Goal: Task Accomplishment & Management: Use online tool/utility

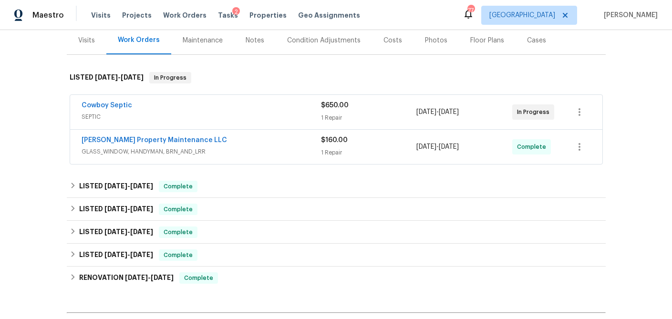
scroll to position [106, 0]
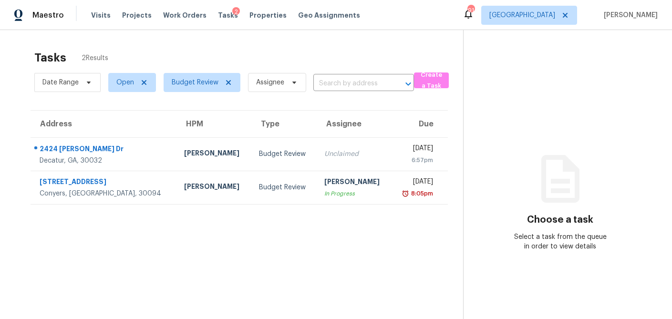
scroll to position [30, 0]
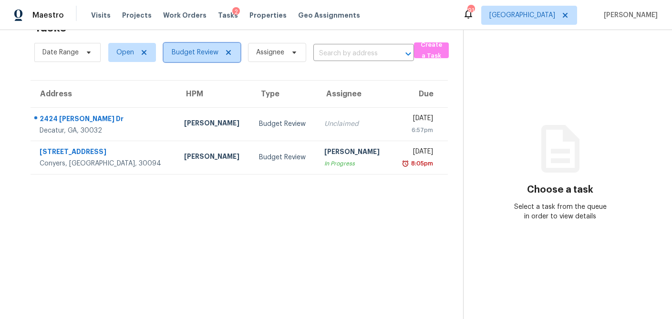
click at [231, 54] on icon at bounding box center [229, 53] width 8 height 8
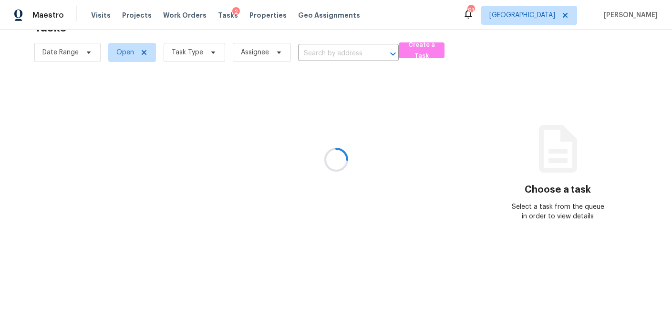
click at [213, 54] on div at bounding box center [336, 159] width 672 height 319
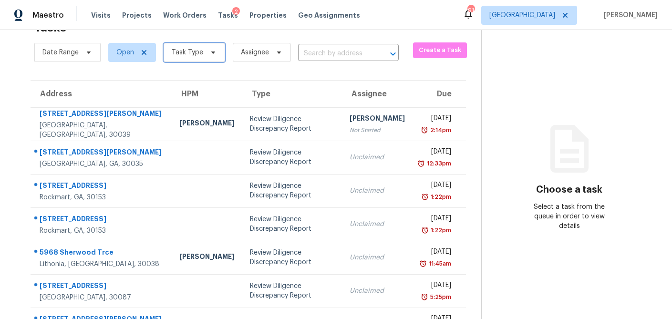
click at [211, 52] on icon at bounding box center [213, 53] width 4 height 2
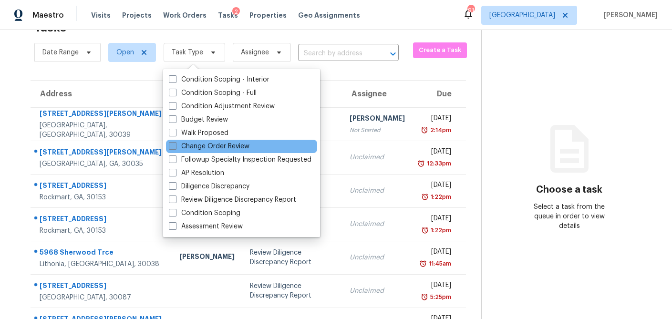
click at [171, 145] on span at bounding box center [173, 146] width 8 height 8
click at [171, 145] on input "Change Order Review" at bounding box center [172, 145] width 6 height 6
checkbox input "true"
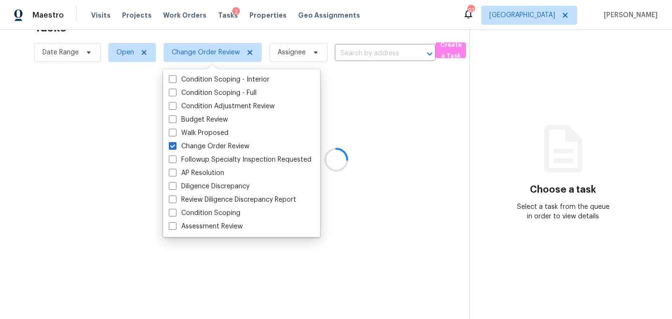
click at [118, 94] on div at bounding box center [336, 159] width 672 height 319
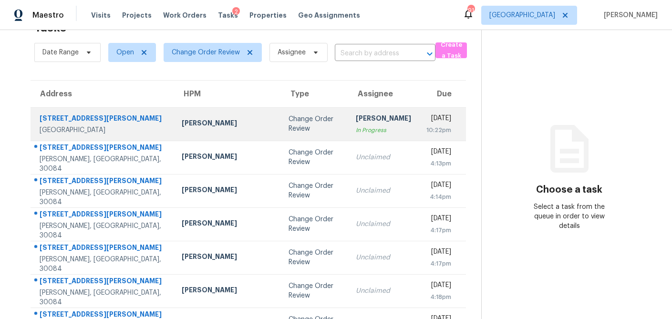
click at [281, 125] on td "Change Order Review" at bounding box center [315, 123] width 68 height 33
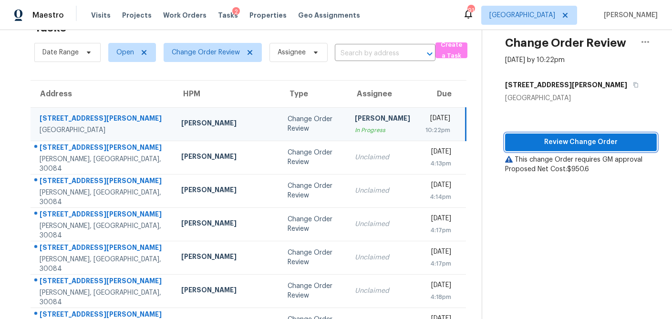
click at [540, 142] on span "Review Change Order" at bounding box center [581, 142] width 136 height 12
click at [418, 125] on td "Wed, Sep 24th 2025 10:22pm" at bounding box center [442, 123] width 48 height 33
click at [650, 42] on icon "button" at bounding box center [645, 41] width 11 height 11
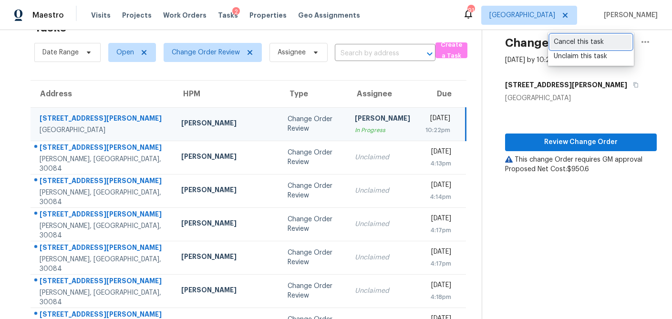
click at [579, 38] on div "Cancel this task" at bounding box center [591, 42] width 74 height 10
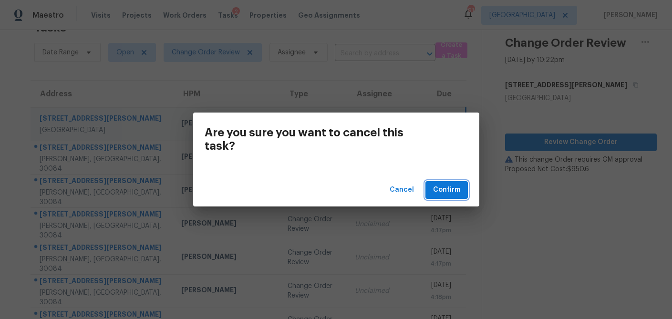
click at [459, 196] on button "Confirm" at bounding box center [447, 190] width 42 height 18
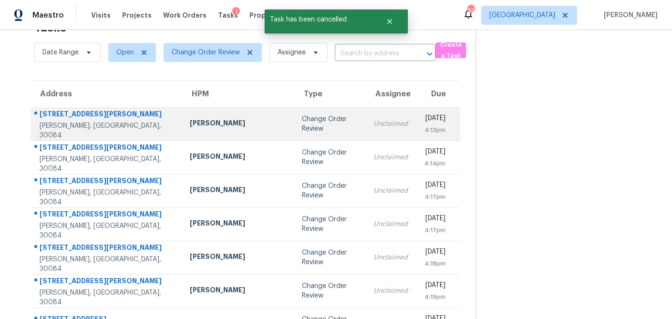
click at [294, 124] on td "Change Order Review" at bounding box center [330, 123] width 72 height 33
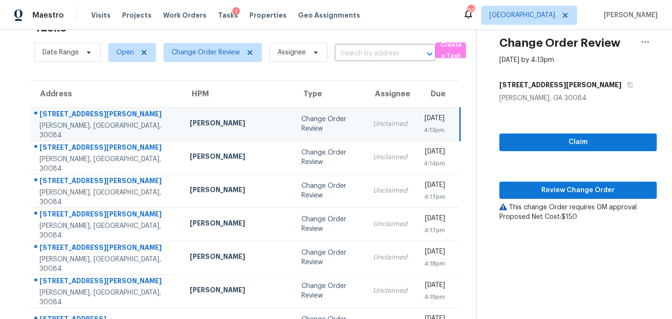
click at [294, 122] on td "Change Order Review" at bounding box center [330, 123] width 72 height 33
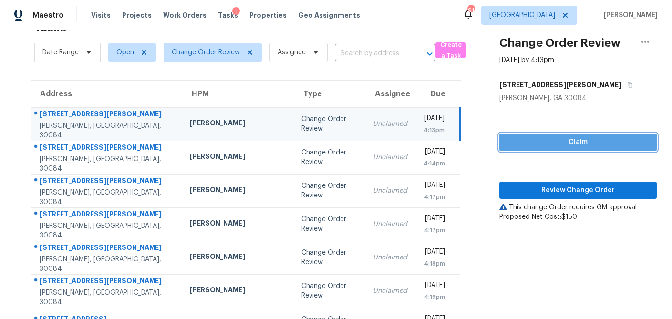
click at [547, 146] on span "Claim" at bounding box center [578, 142] width 142 height 12
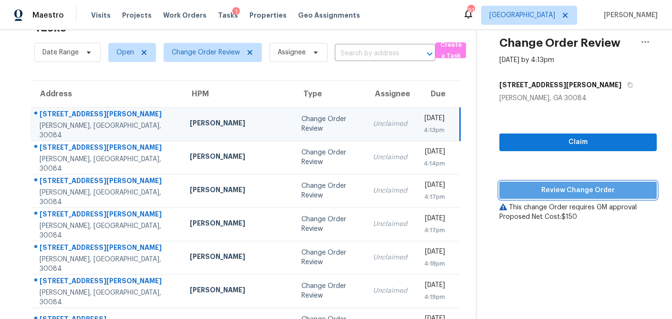
click at [550, 189] on span "Review Change Order" at bounding box center [578, 191] width 142 height 12
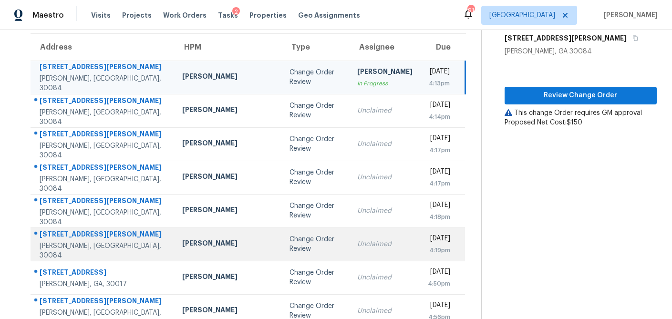
scroll to position [100, 0]
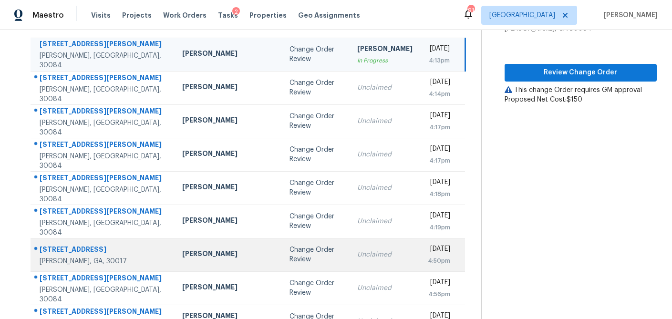
click at [197, 256] on div "Michael Durham" at bounding box center [228, 255] width 92 height 12
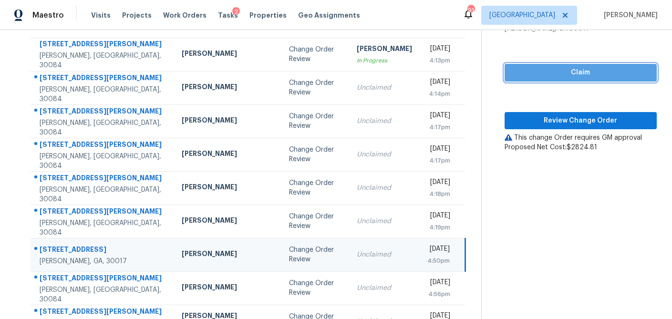
click at [557, 74] on span "Claim" at bounding box center [581, 73] width 137 height 12
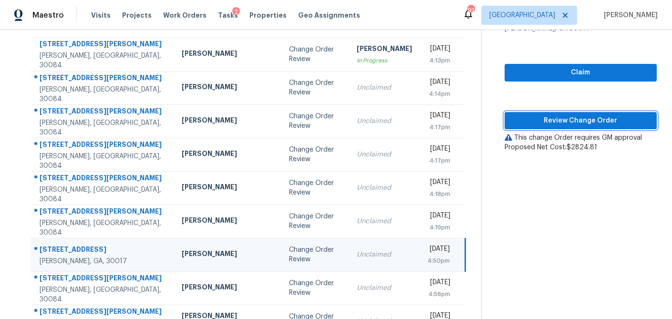
click at [551, 120] on span "Review Change Order" at bounding box center [581, 121] width 137 height 12
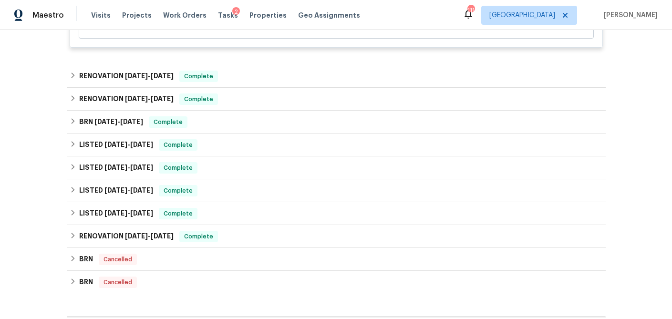
scroll to position [438, 0]
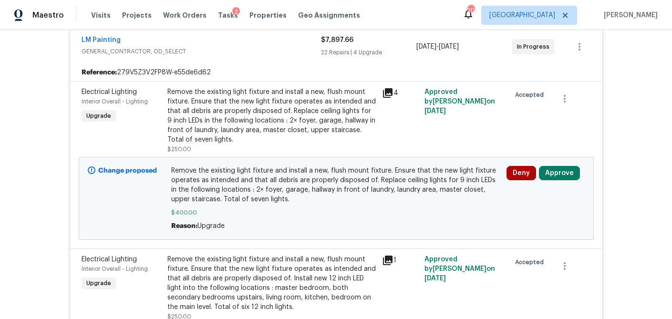
scroll to position [195, 0]
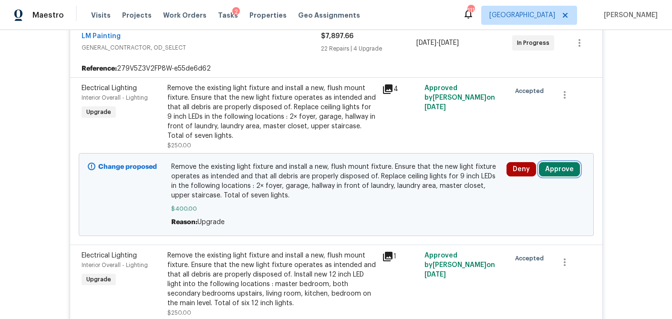
click at [575, 171] on button "Approve" at bounding box center [559, 169] width 41 height 14
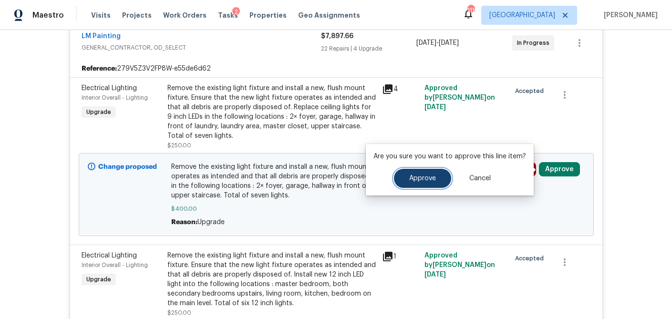
click at [430, 179] on span "Approve" at bounding box center [422, 178] width 27 height 7
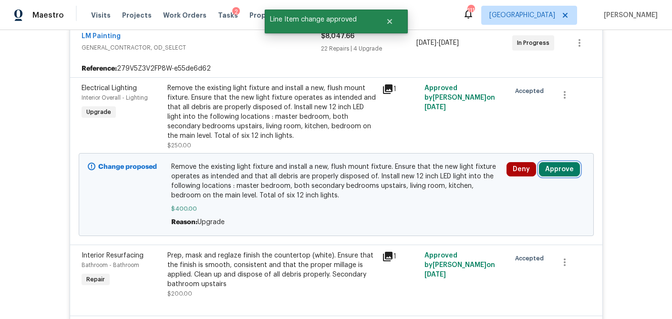
click at [563, 173] on button "Approve" at bounding box center [559, 169] width 41 height 14
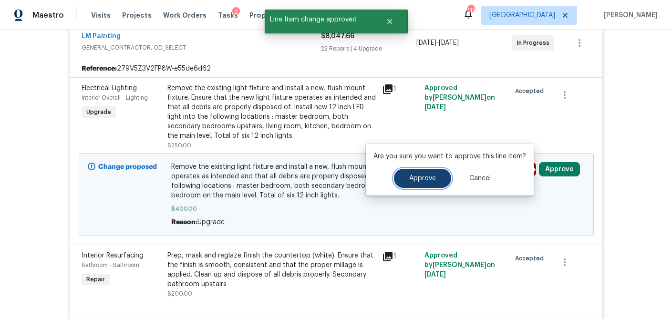
click at [430, 176] on span "Approve" at bounding box center [422, 178] width 27 height 7
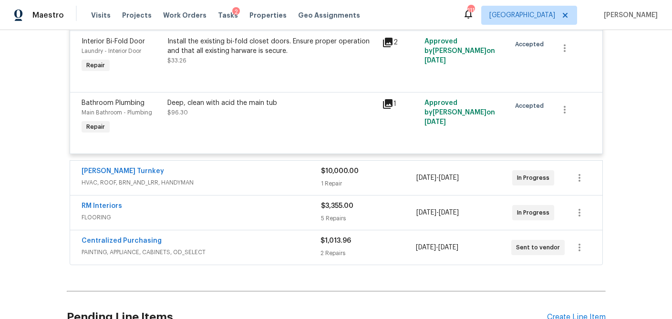
scroll to position [2408, 0]
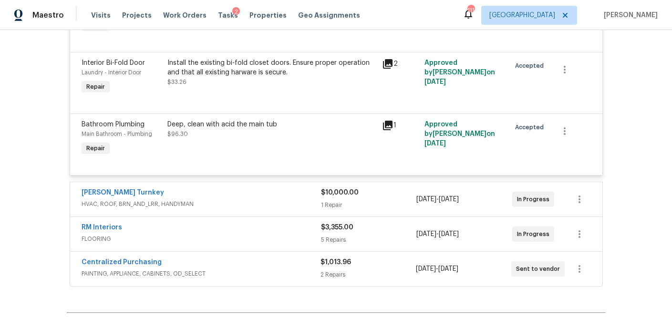
click at [338, 210] on div "1 Repair" at bounding box center [369, 205] width 96 height 10
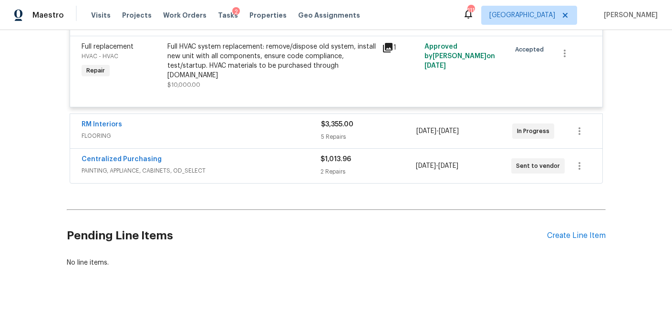
scroll to position [2617, 0]
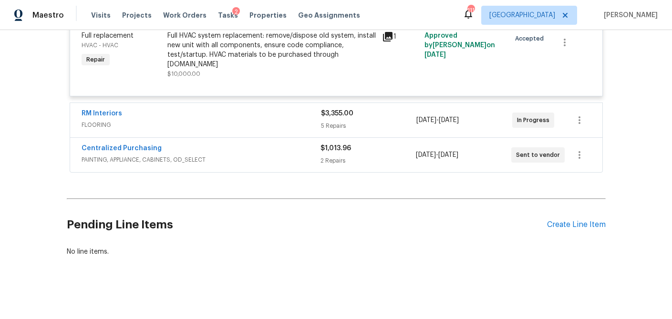
click at [355, 126] on div "5 Repairs" at bounding box center [369, 126] width 96 height 10
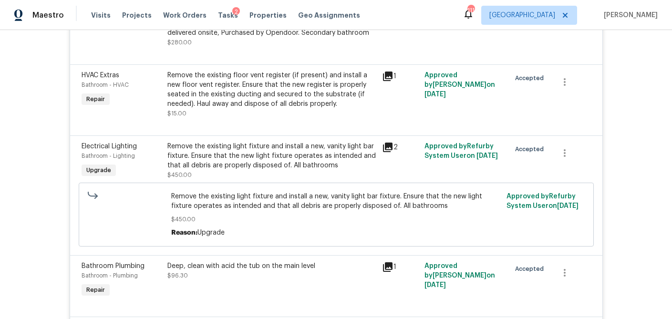
scroll to position [0, 0]
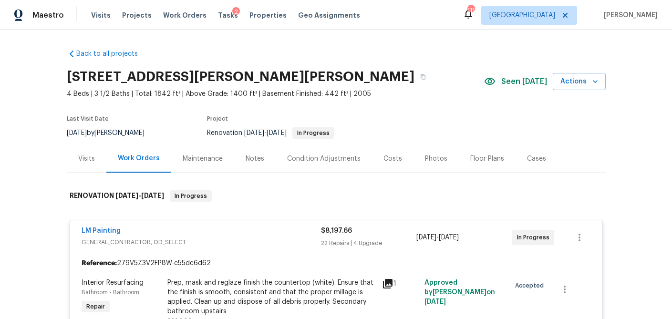
click at [82, 161] on div "Visits" at bounding box center [86, 159] width 17 height 10
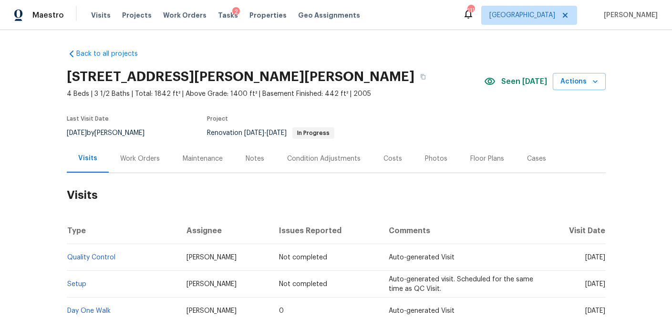
click at [394, 155] on div "Costs" at bounding box center [393, 159] width 19 height 10
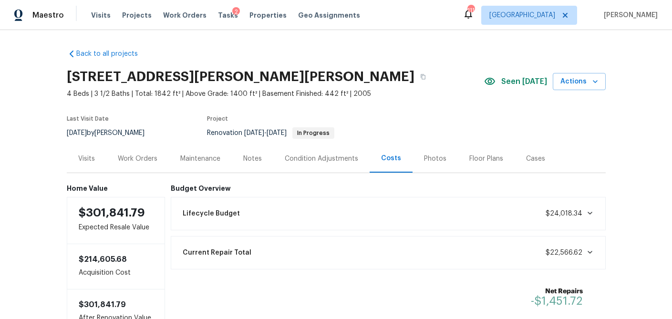
click at [137, 163] on div "Work Orders" at bounding box center [138, 159] width 40 height 10
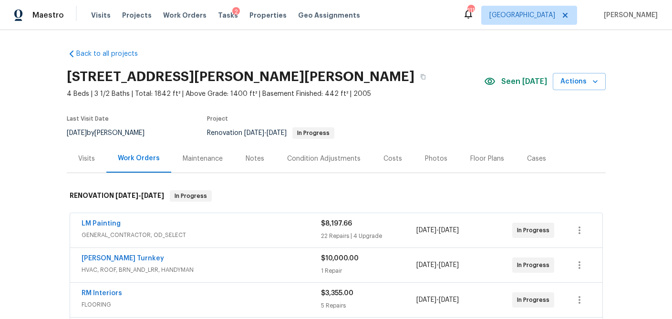
scroll to position [182, 0]
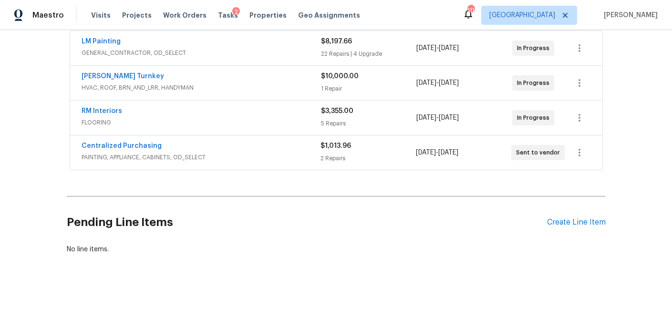
click at [336, 162] on div "2 Repairs" at bounding box center [368, 159] width 95 height 10
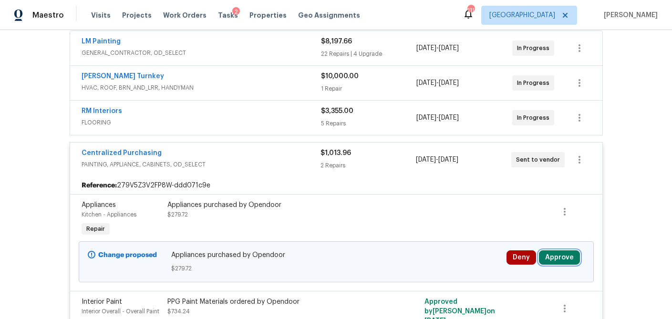
click at [553, 262] on button "Approve" at bounding box center [559, 258] width 41 height 14
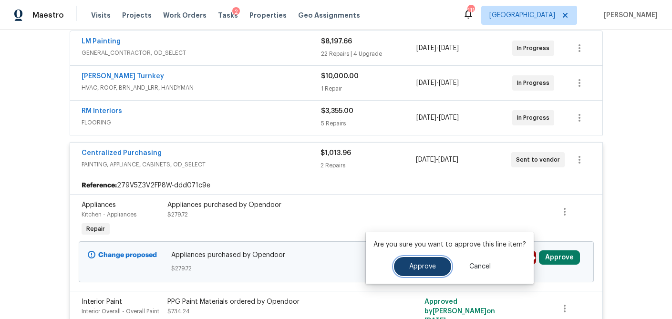
click at [422, 264] on span "Approve" at bounding box center [422, 266] width 27 height 7
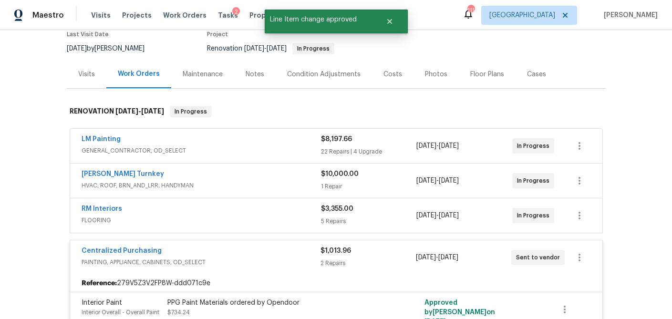
scroll to position [83, 0]
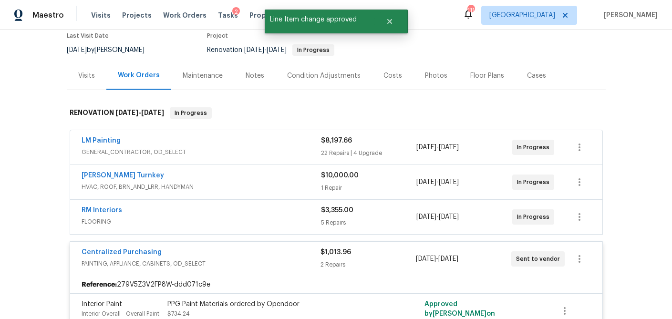
click at [407, 228] on div "$3,355.00 5 Repairs" at bounding box center [369, 217] width 96 height 23
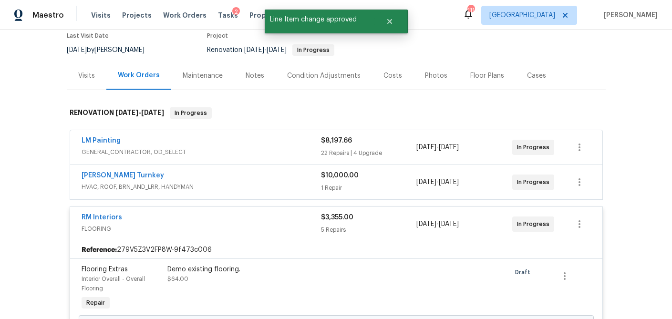
scroll to position [263, 0]
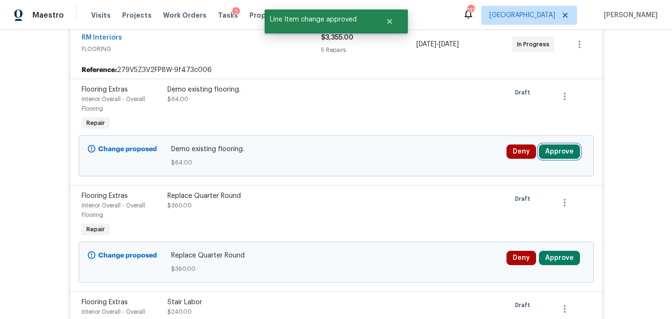
click at [567, 148] on button "Approve" at bounding box center [559, 152] width 41 height 14
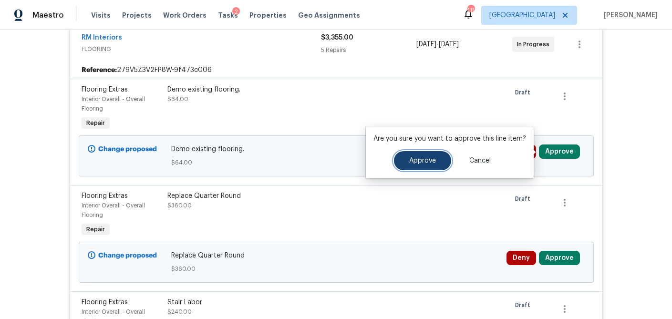
click at [412, 164] on span "Approve" at bounding box center [422, 160] width 27 height 7
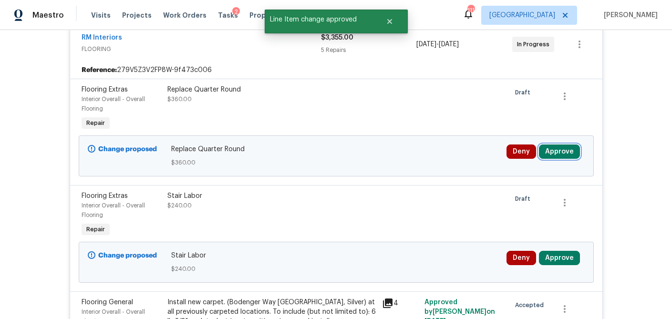
drag, startPoint x: 564, startPoint y: 150, endPoint x: 545, endPoint y: 151, distance: 18.2
click at [564, 150] on button "Approve" at bounding box center [559, 152] width 41 height 14
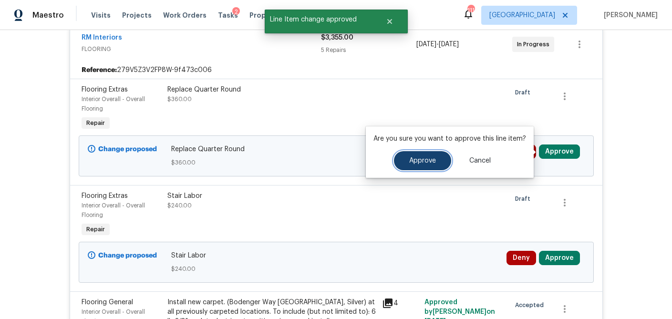
click at [424, 163] on span "Approve" at bounding box center [422, 160] width 27 height 7
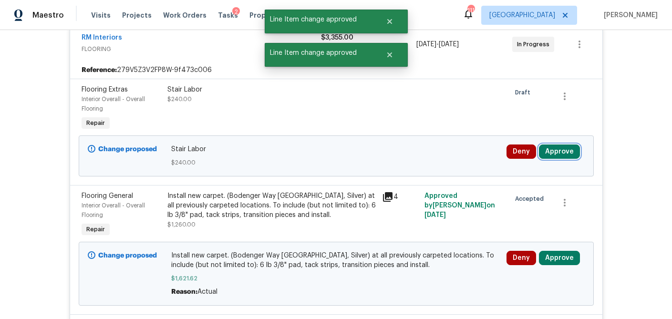
click at [560, 153] on button "Approve" at bounding box center [559, 152] width 41 height 14
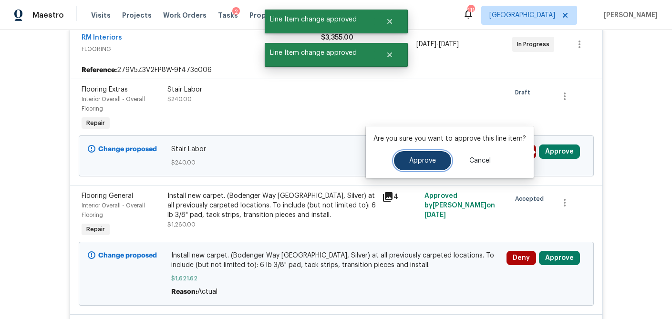
click at [418, 158] on span "Approve" at bounding box center [422, 160] width 27 height 7
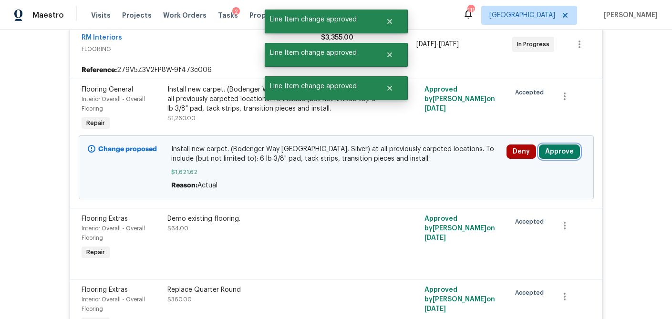
drag, startPoint x: 560, startPoint y: 151, endPoint x: 546, endPoint y: 152, distance: 14.3
click at [560, 151] on button "Approve" at bounding box center [559, 152] width 41 height 14
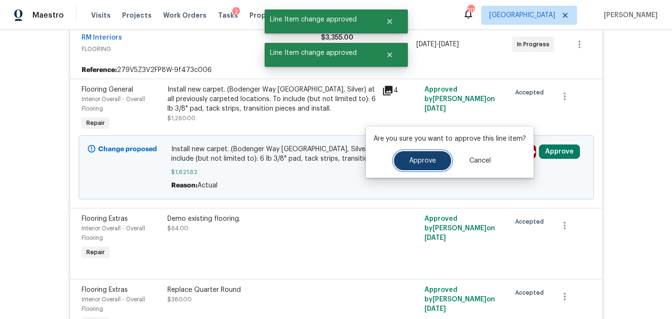
click at [416, 159] on span "Approve" at bounding box center [422, 160] width 27 height 7
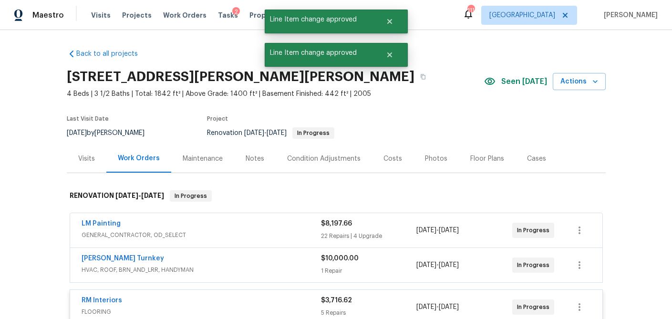
scroll to position [57, 0]
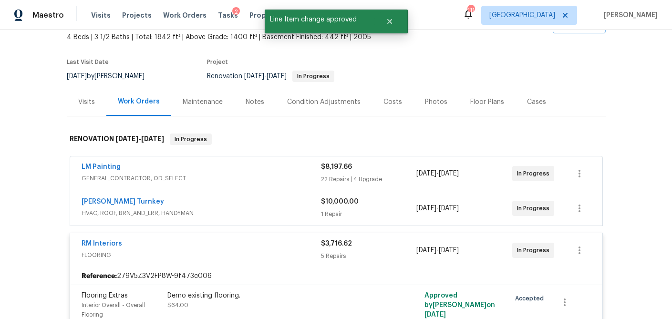
click at [372, 210] on div "1 Repair" at bounding box center [369, 215] width 96 height 10
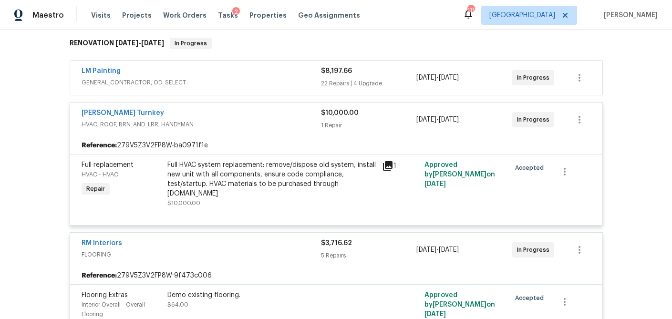
scroll to position [102, 0]
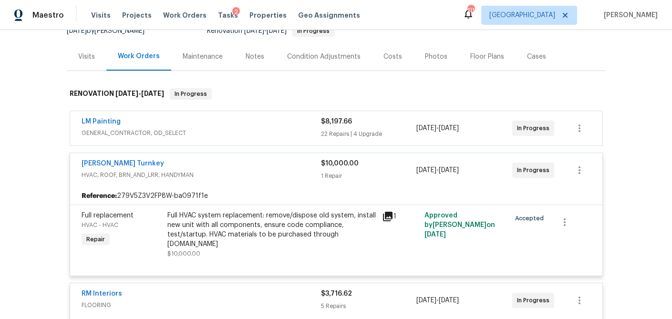
click at [389, 129] on div "22 Repairs | 4 Upgrade" at bounding box center [369, 134] width 96 height 10
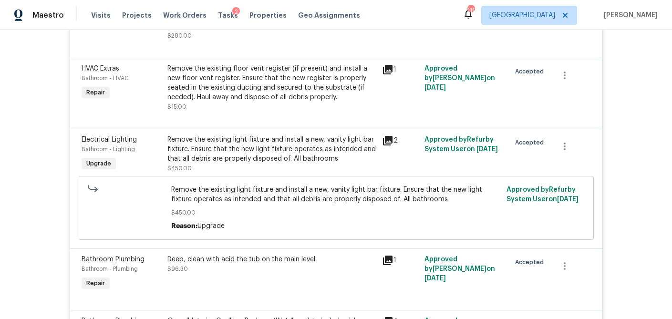
scroll to position [367, 0]
